Goal: Task Accomplishment & Management: Manage account settings

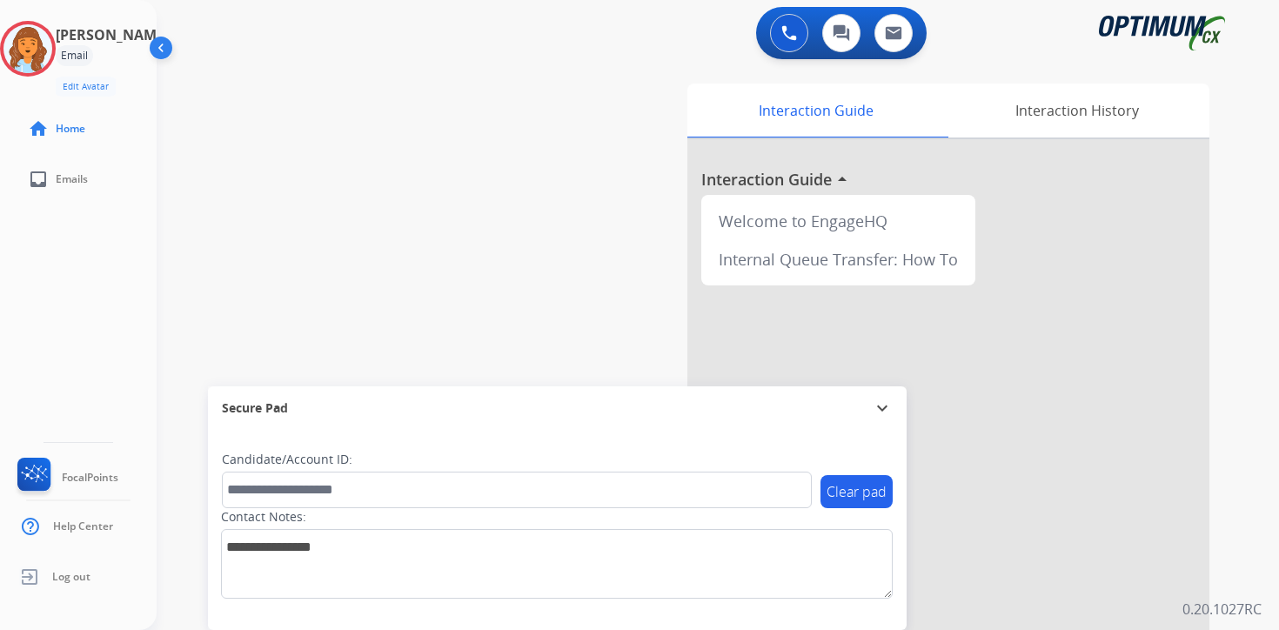
click at [872, 610] on div "Clear pad Candidate/Account ID: Contact Notes:" at bounding box center [557, 530] width 699 height 200
click at [30, 43] on img at bounding box center [27, 48] width 49 height 49
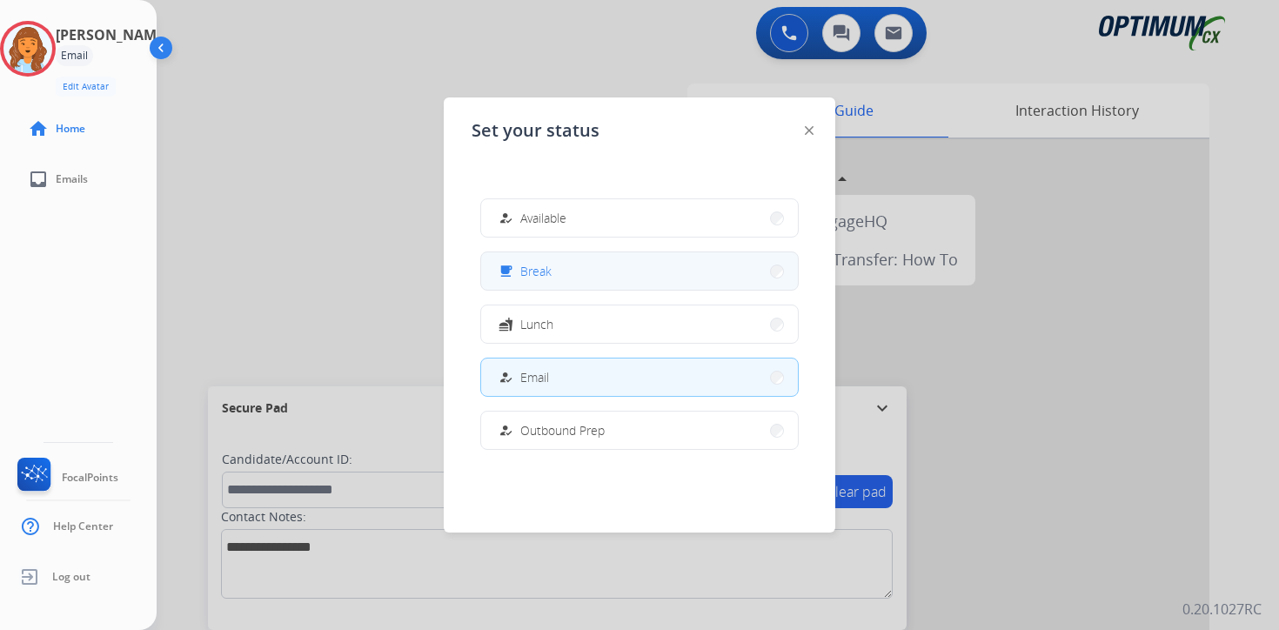
click at [633, 275] on button "free_breakfast Break" at bounding box center [639, 270] width 317 height 37
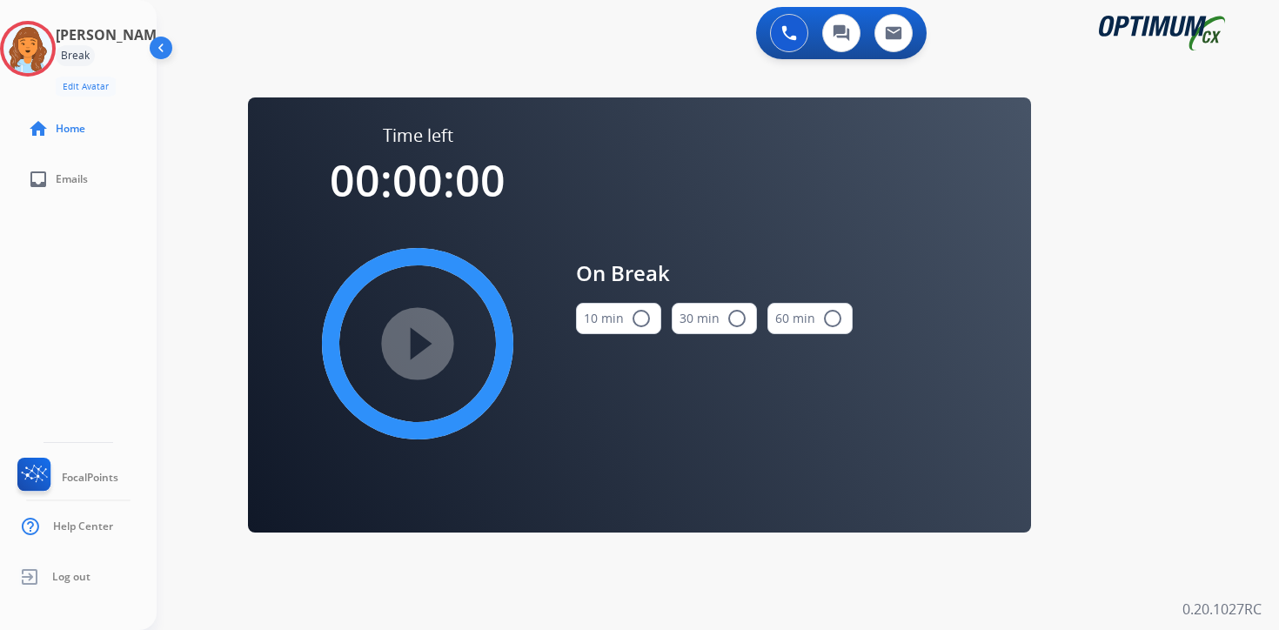
click at [1149, 345] on div "0 Voice Interactions 0 Chat Interactions 0 Email Interactions swap_horiz Break …" at bounding box center [718, 315] width 1123 height 630
click at [50, 51] on img at bounding box center [27, 48] width 49 height 49
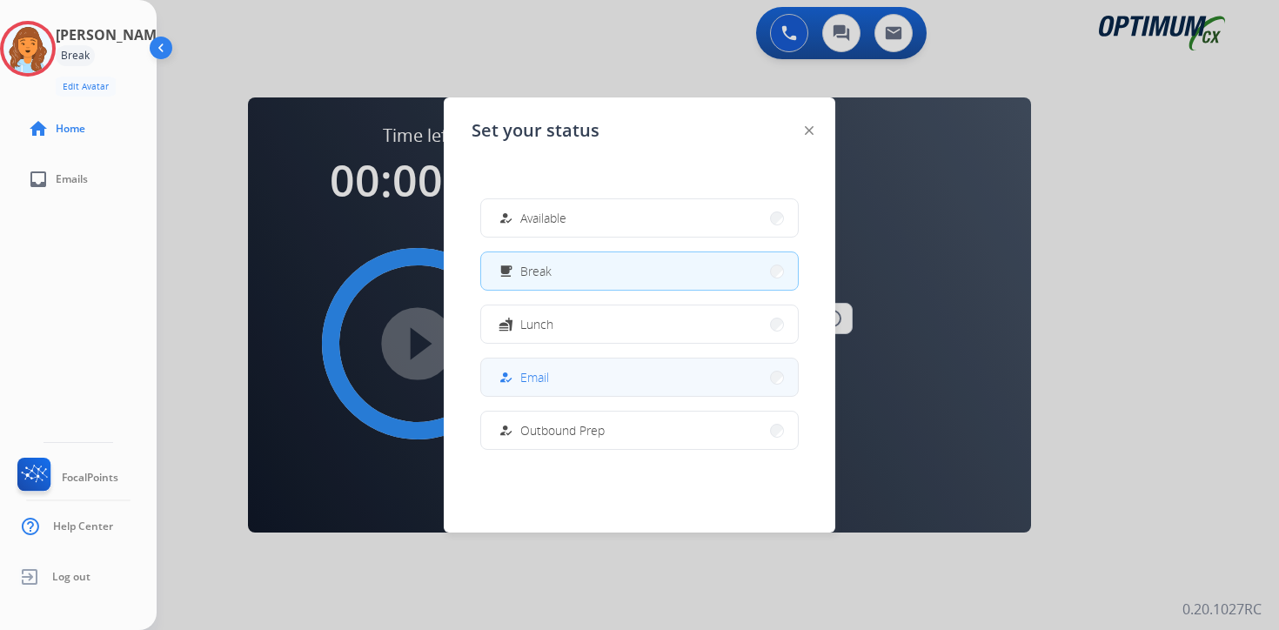
click at [544, 364] on button "how_to_reg Email" at bounding box center [639, 377] width 317 height 37
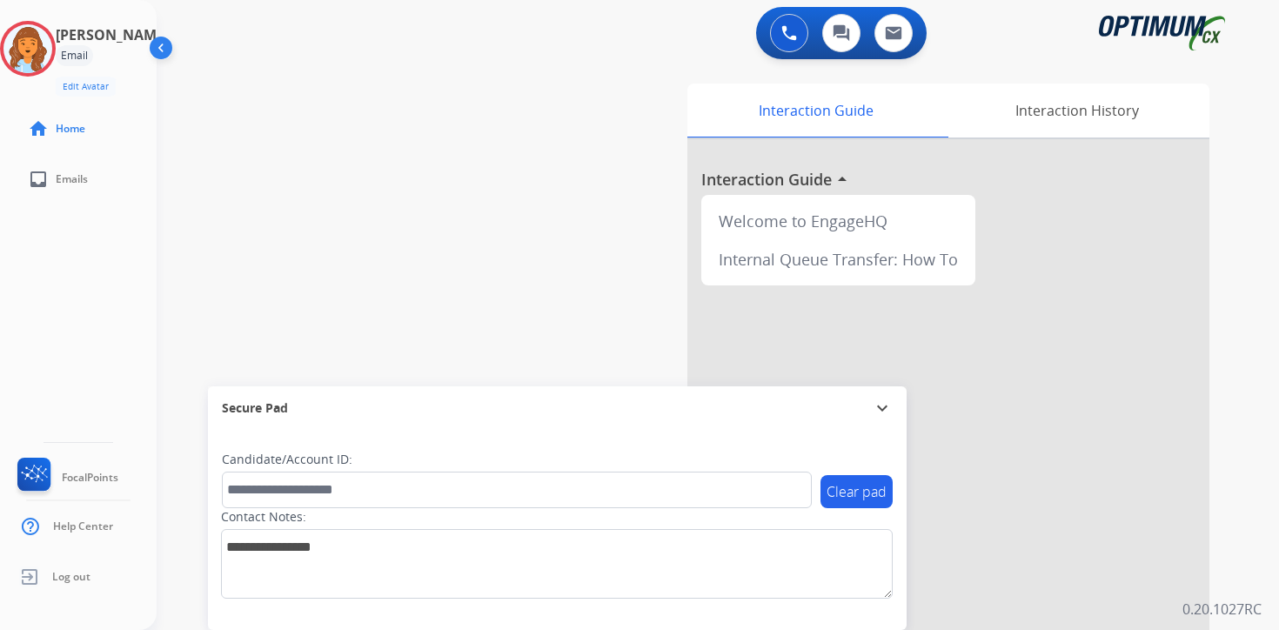
click at [1249, 588] on div "0 Voice Interactions 0 Chat Interactions 0 Email Interactions swap_horiz Break …" at bounding box center [718, 315] width 1123 height 630
click at [44, 44] on img at bounding box center [27, 48] width 49 height 49
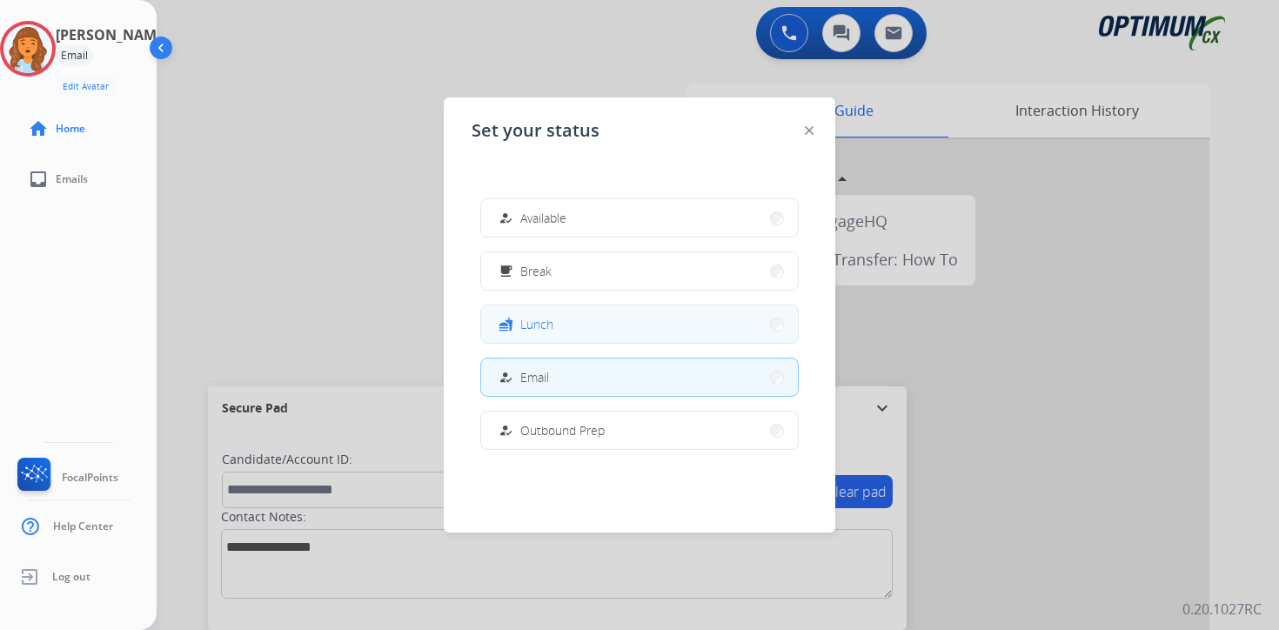
click at [605, 331] on button "fastfood Lunch" at bounding box center [639, 323] width 317 height 37
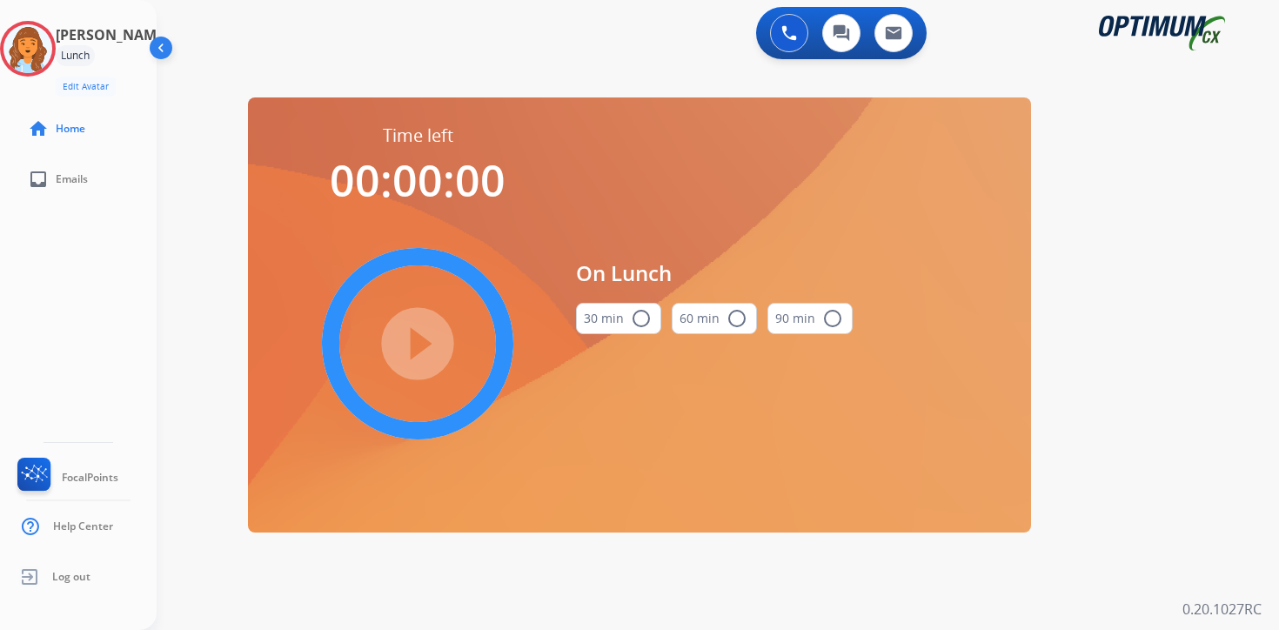
click at [1250, 290] on div "0 Voice Interactions 0 Chat Interactions 0 Email Interactions swap_horiz Break …" at bounding box center [718, 315] width 1123 height 630
click at [51, 56] on img at bounding box center [27, 48] width 49 height 49
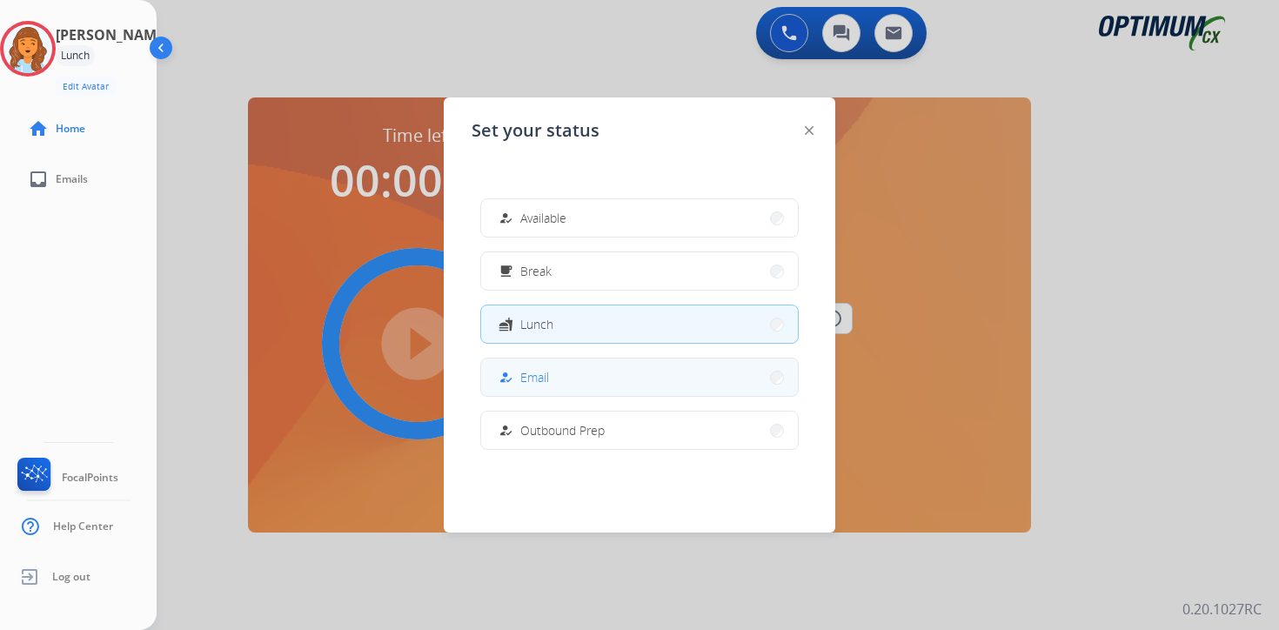
click at [542, 380] on span "Email" at bounding box center [534, 377] width 29 height 18
